Goal: Go to known website: Access a specific website the user already knows

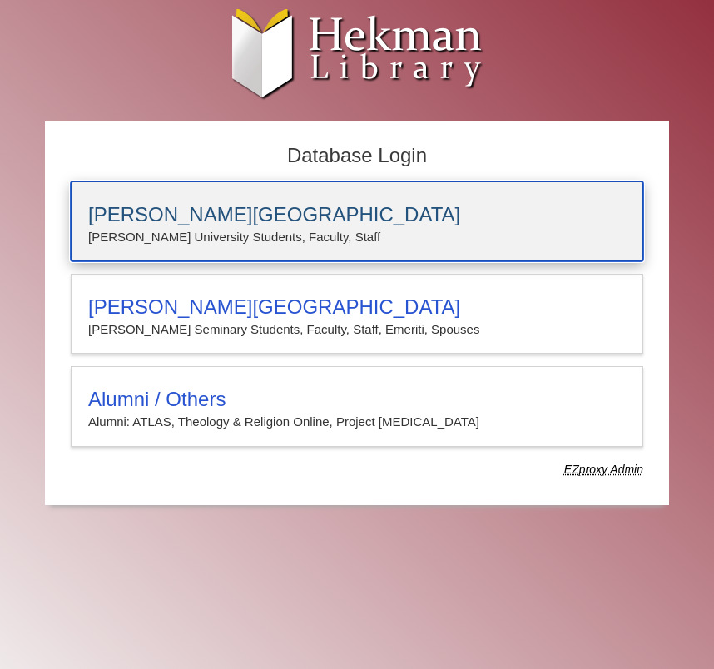
click at [206, 201] on div "[PERSON_NAME][GEOGRAPHIC_DATA] [PERSON_NAME] University Students, Faculty, Staff" at bounding box center [357, 221] width 572 height 80
click at [186, 228] on p "[PERSON_NAME] University Students, Faculty, Staff" at bounding box center [356, 237] width 537 height 22
